Goal: Information Seeking & Learning: Learn about a topic

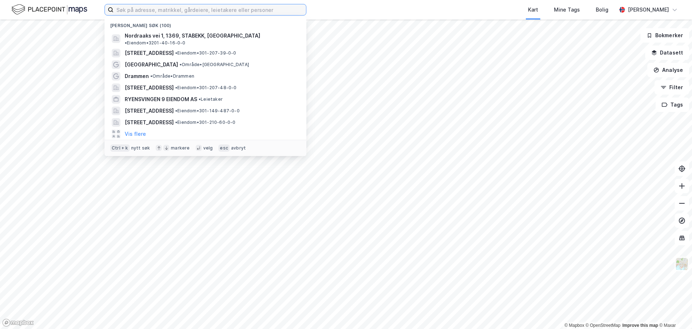
click at [282, 14] on input at bounding box center [210, 9] width 193 height 11
paste input "[STREET_ADDRESS]"
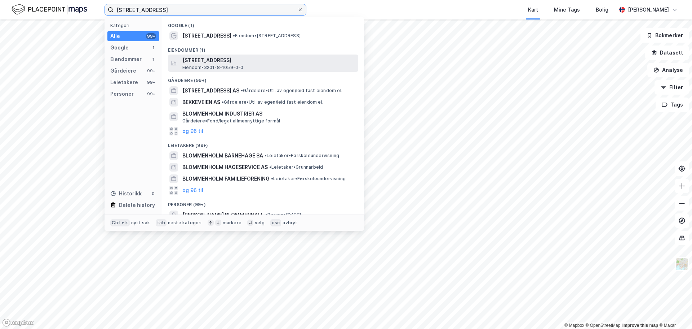
type input "[STREET_ADDRESS]"
click at [268, 65] on div "[STREET_ADDRESS] Eiendom • 3201-8-1059-0-0" at bounding box center [269, 63] width 175 height 14
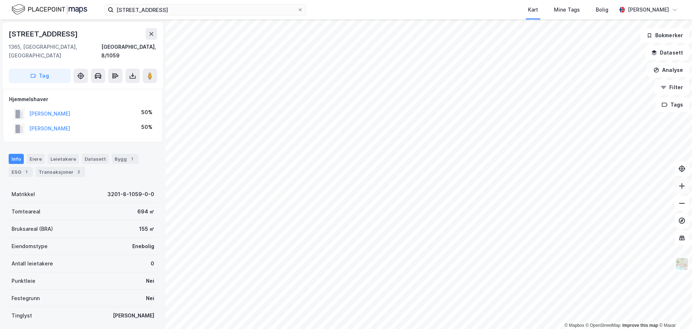
click at [682, 188] on icon at bounding box center [682, 186] width 1 height 6
click at [54, 167] on div "Transaksjoner 2" at bounding box center [60, 172] width 49 height 10
